Goal: Information Seeking & Learning: Check status

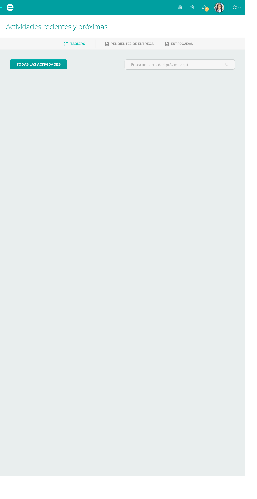
click at [237, 15] on link "Luz Mariangel Mi Perfil" at bounding box center [229, 8] width 19 height 16
click at [207, 12] on link at bounding box center [201, 8] width 13 height 16
click at [216, 8] on icon at bounding box center [214, 7] width 4 height 5
click at [216, 6] on icon at bounding box center [214, 7] width 4 height 5
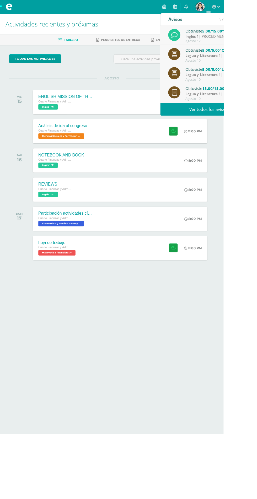
click at [256, 48] on div "Agosto 12" at bounding box center [249, 47] width 73 height 4
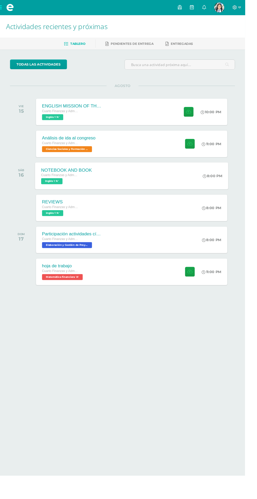
click at [237, 193] on div "8:00 PM" at bounding box center [225, 184] width 28 height 28
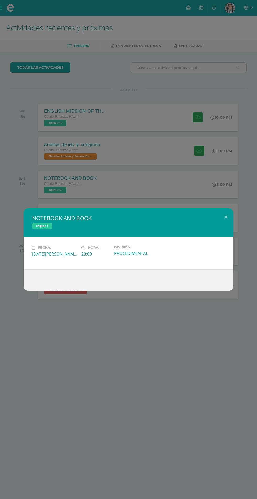
click at [106, 39] on div "NOTEBOOK AND BOOK Inglés 1 Fecha: [DATE][PERSON_NAME] Hora: 20:00 División:" at bounding box center [128, 249] width 257 height 499
